Goal: Task Accomplishment & Management: Use online tool/utility

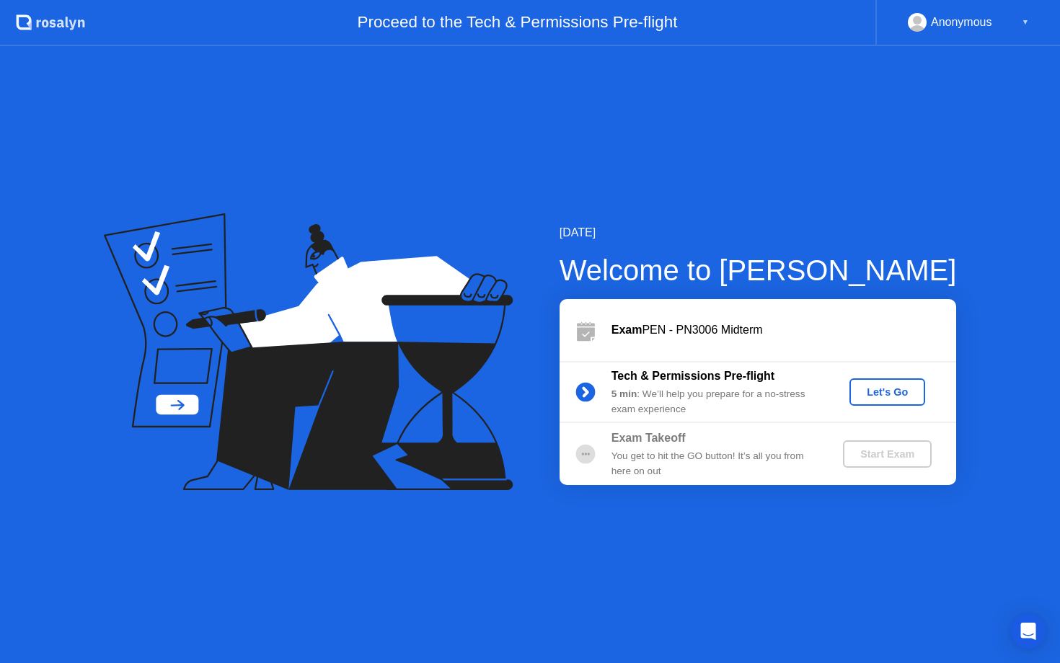
click at [881, 390] on div "Let's Go" at bounding box center [887, 393] width 64 height 12
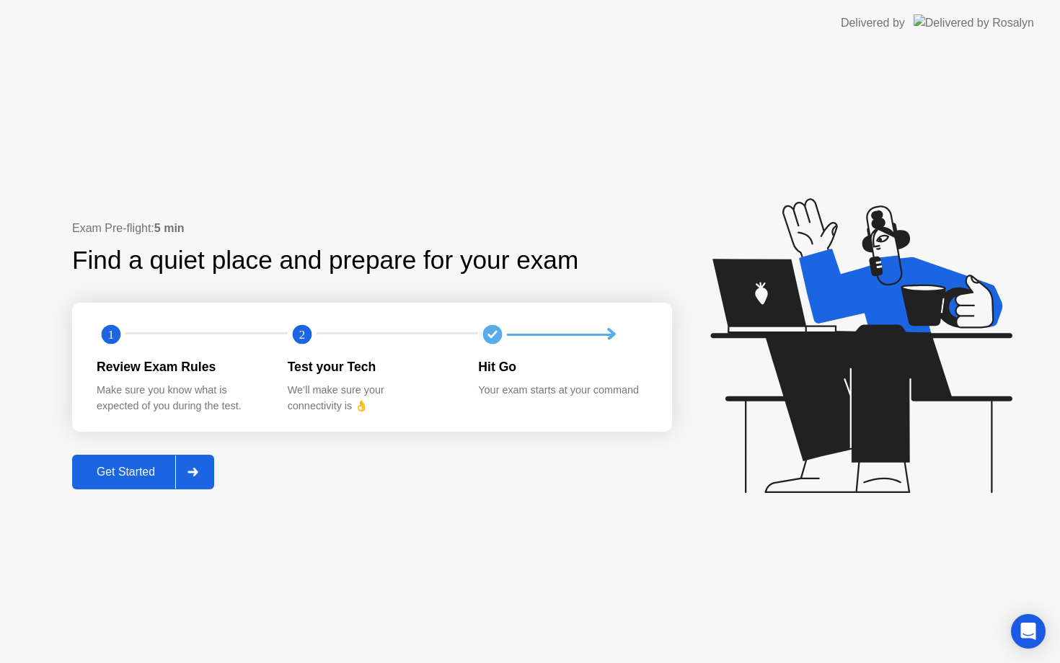
click at [126, 469] on div "Get Started" at bounding box center [125, 472] width 99 height 13
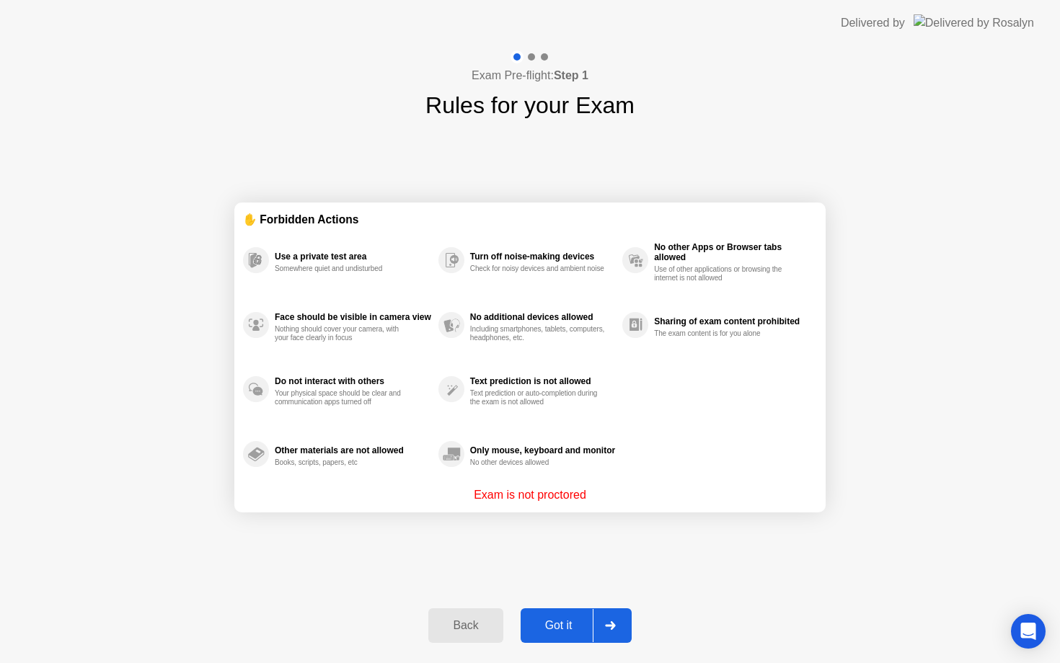
click at [556, 625] on div "Got it" at bounding box center [559, 625] width 68 height 13
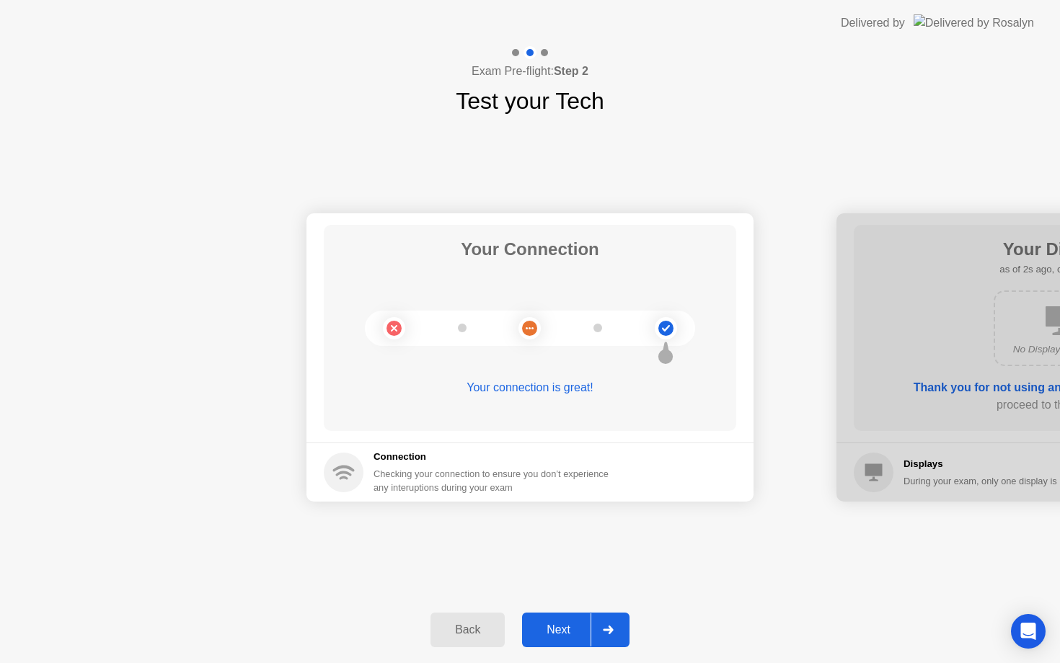
click at [556, 625] on div "Next" at bounding box center [558, 630] width 64 height 13
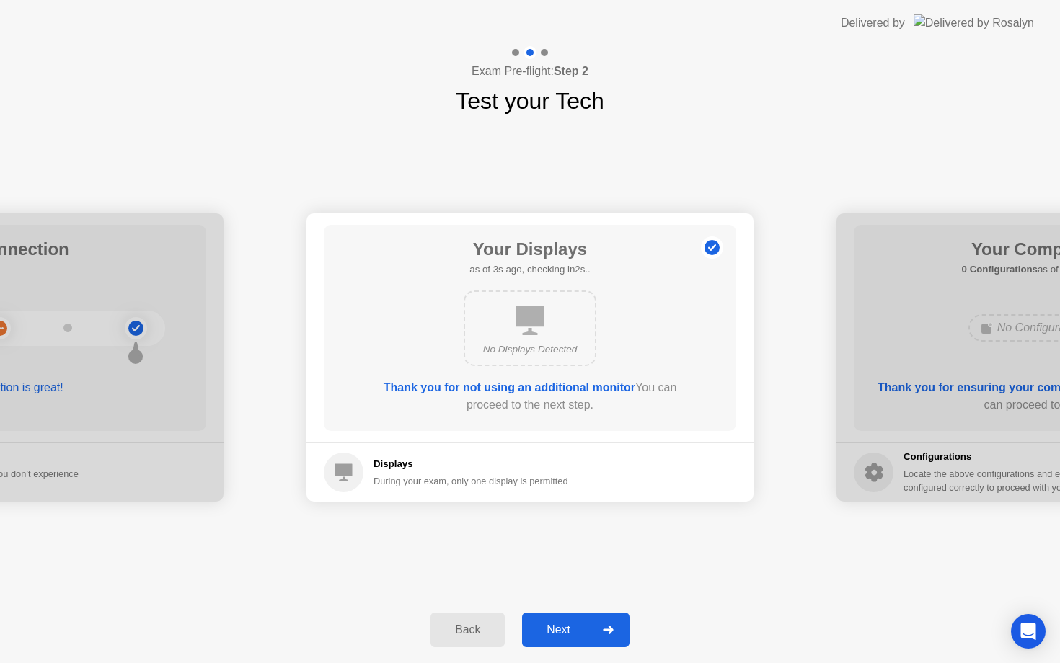
click at [556, 625] on div "Next" at bounding box center [558, 630] width 64 height 13
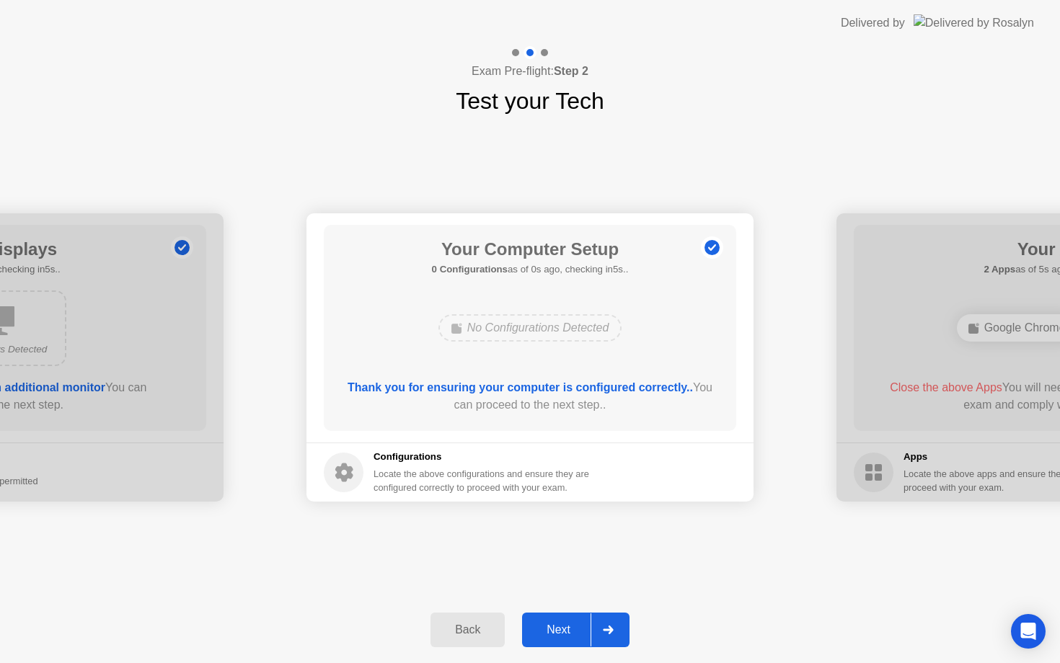
click at [556, 625] on div "Next" at bounding box center [558, 630] width 64 height 13
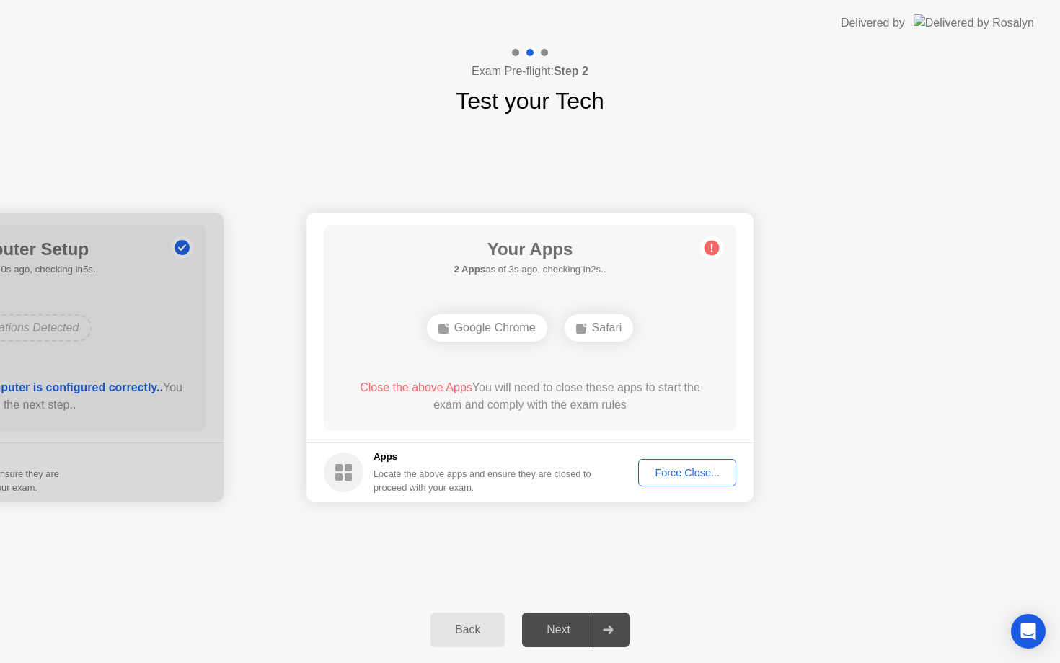
click at [677, 468] on div "Force Close..." at bounding box center [687, 473] width 88 height 12
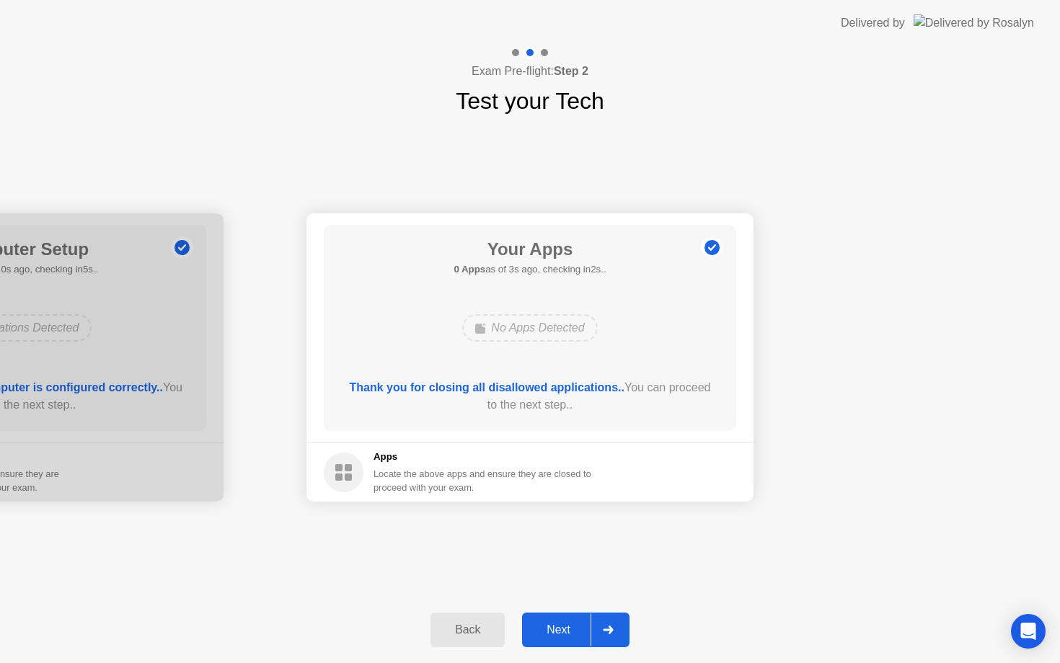
click at [556, 632] on div "Next" at bounding box center [558, 630] width 64 height 13
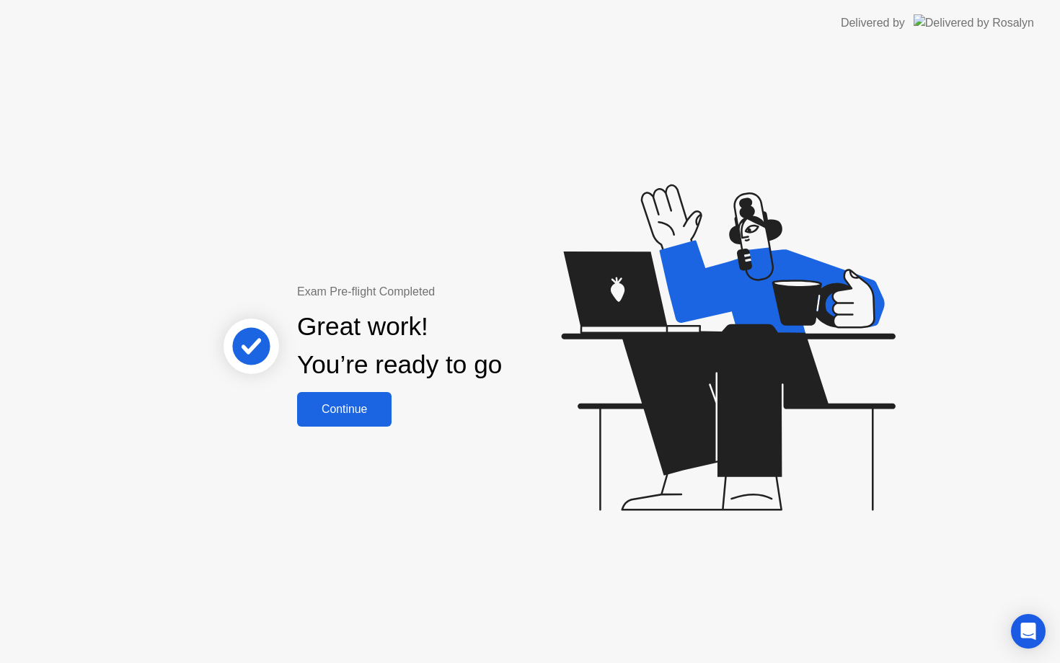
click at [340, 409] on div "Continue" at bounding box center [344, 409] width 86 height 13
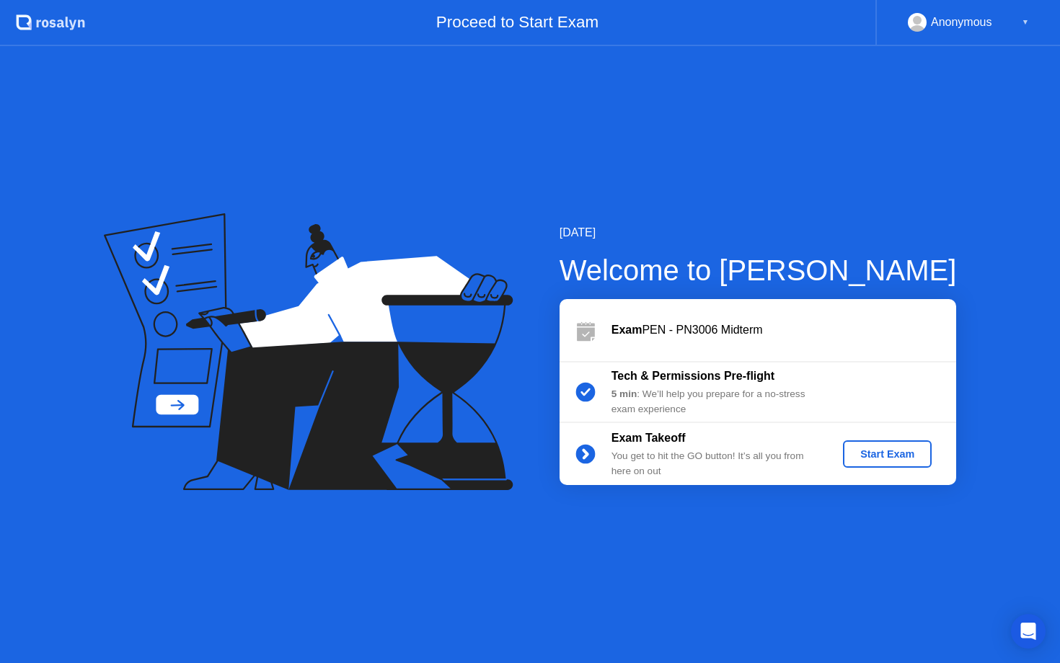
click at [881, 452] on div "Start Exam" at bounding box center [887, 455] width 77 height 12
